Goal: Consume media (video, audio)

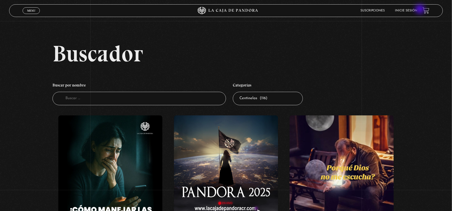
click at [418, 10] on link "Inicie sesión" at bounding box center [407, 10] width 22 height 3
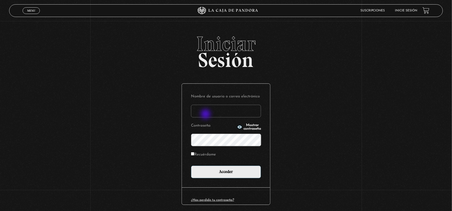
click at [206, 115] on input "Nombre de usuario o correo electrónico" at bounding box center [226, 111] width 70 height 13
type input "avenegasx@gmail.com"
click at [191, 166] on input "Acceder" at bounding box center [226, 172] width 70 height 13
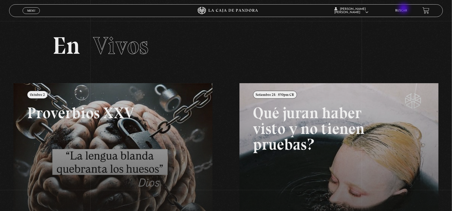
click at [405, 9] on link "Buscar" at bounding box center [402, 10] width 12 height 3
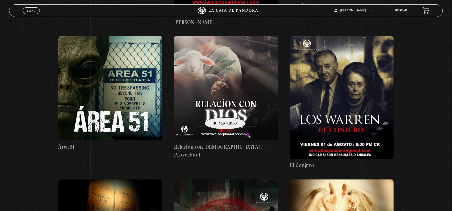
scroll to position [406, 0]
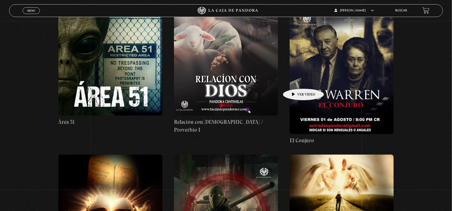
click at [296, 81] on figure at bounding box center [342, 72] width 104 height 123
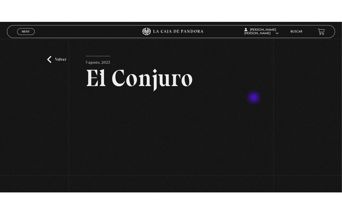
scroll to position [51, 0]
